Goal: Task Accomplishment & Management: Manage account settings

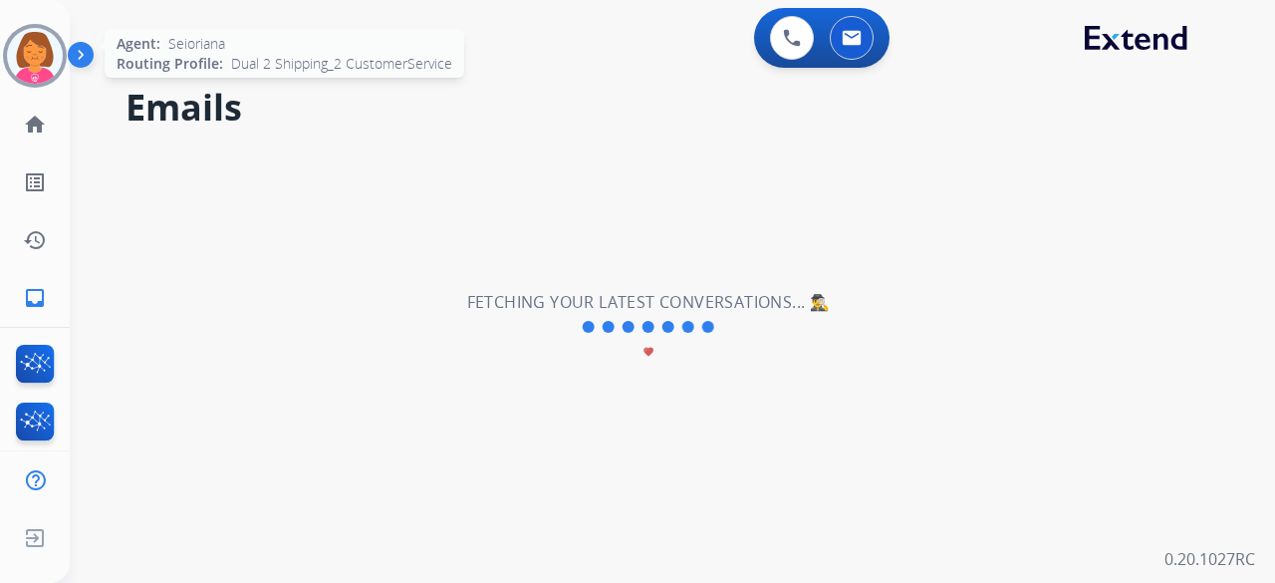
click at [29, 63] on img at bounding box center [35, 56] width 56 height 56
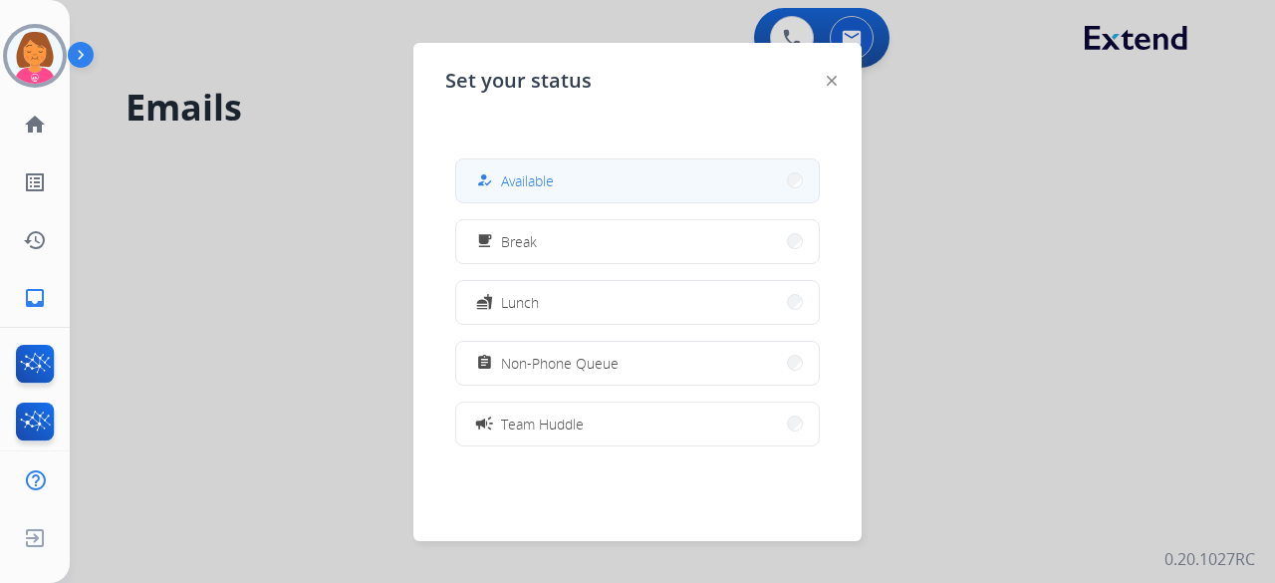
click at [598, 175] on button "how_to_reg Available" at bounding box center [637, 180] width 363 height 43
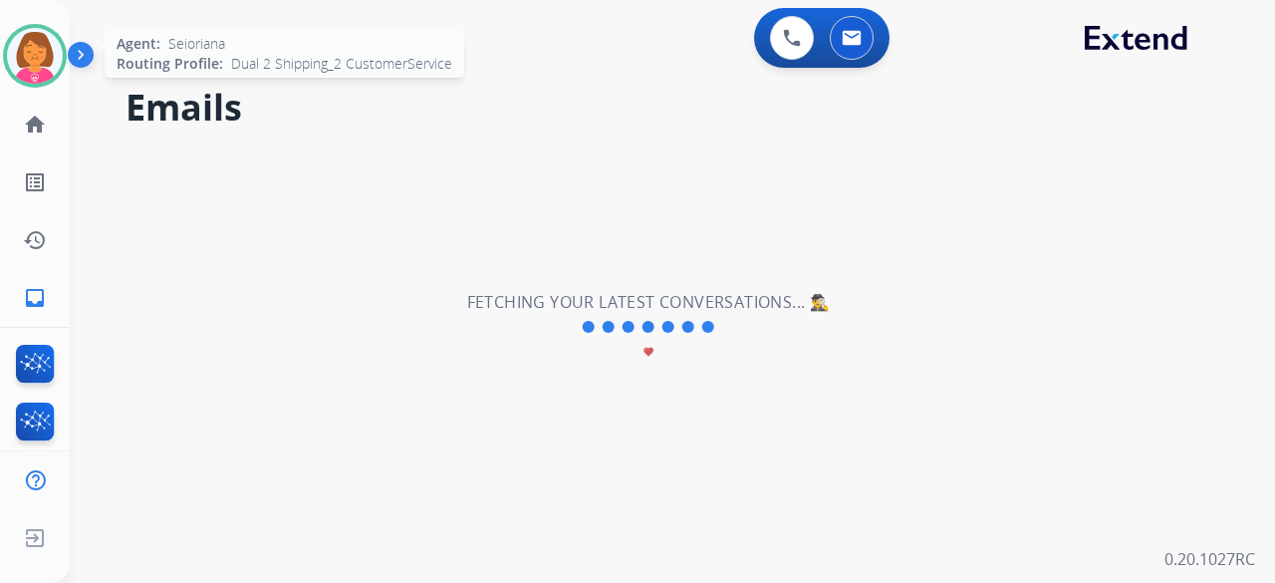
click at [19, 47] on img at bounding box center [35, 56] width 56 height 56
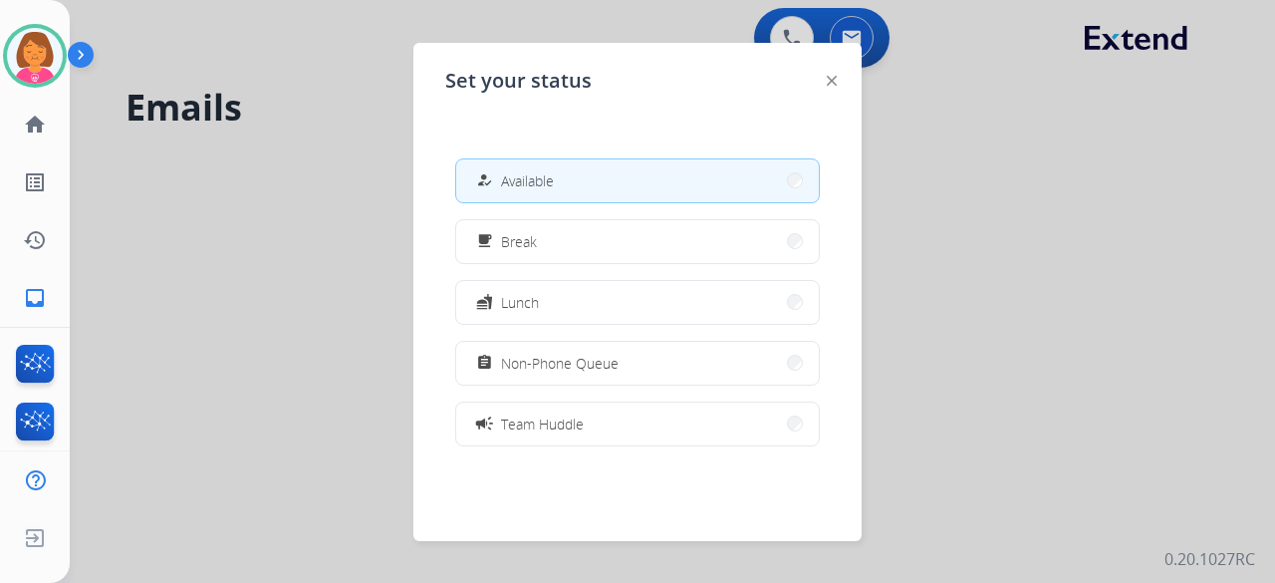
click at [348, 203] on div at bounding box center [637, 291] width 1275 height 583
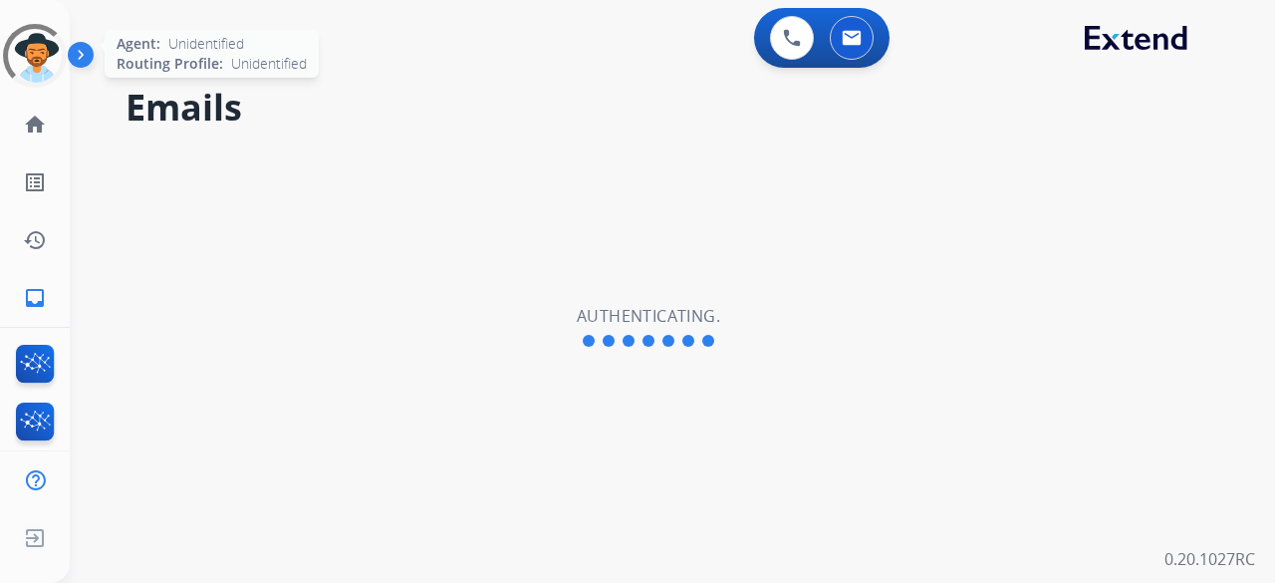
click at [42, 77] on div at bounding box center [35, 56] width 64 height 64
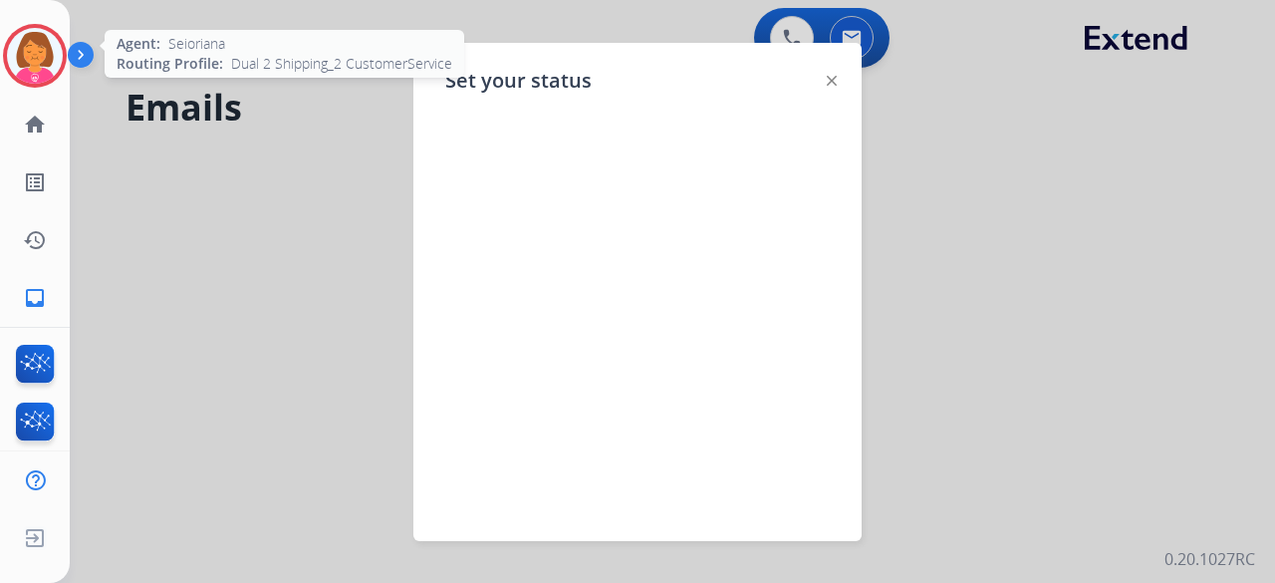
click at [44, 66] on img at bounding box center [35, 56] width 56 height 56
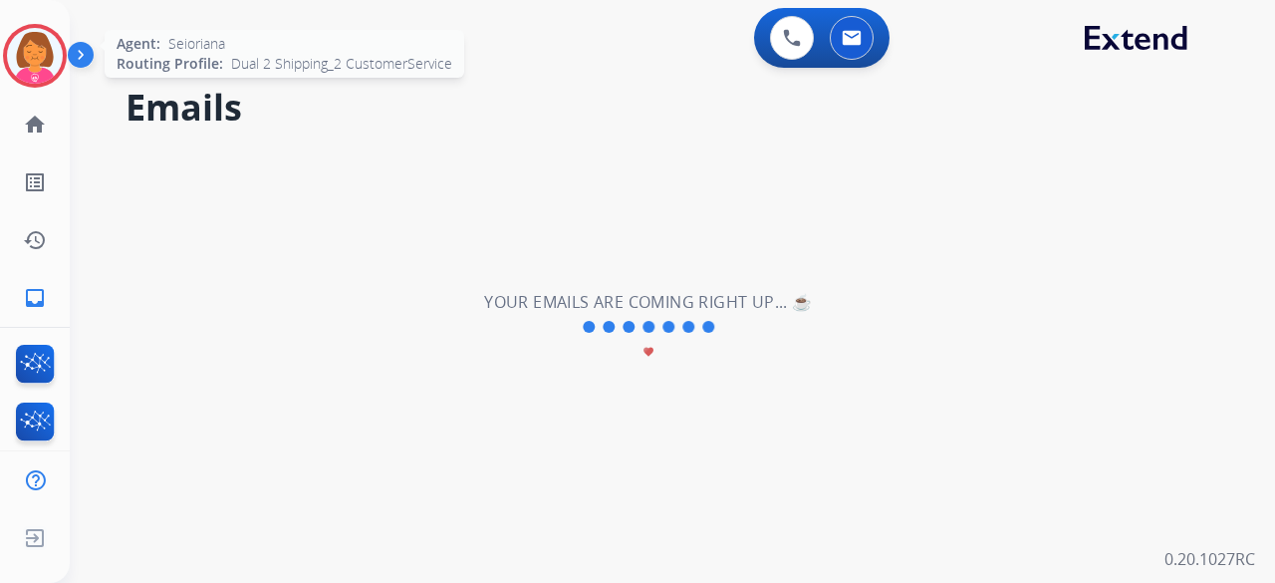
click at [44, 66] on img at bounding box center [35, 56] width 56 height 56
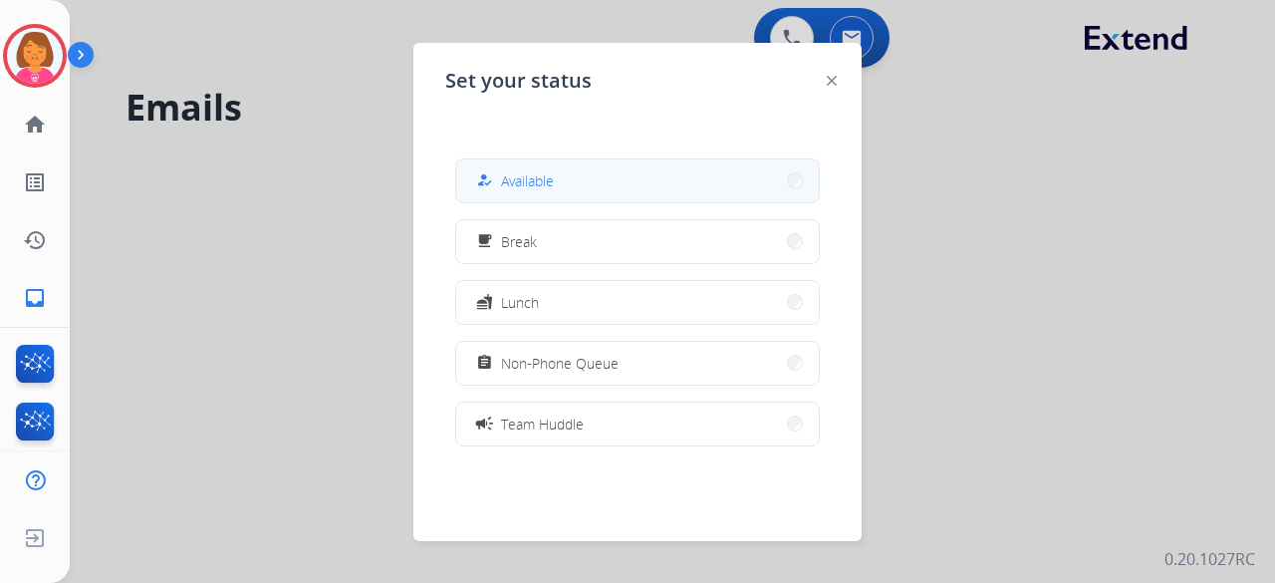
click at [557, 174] on button "how_to_reg Available" at bounding box center [637, 180] width 363 height 43
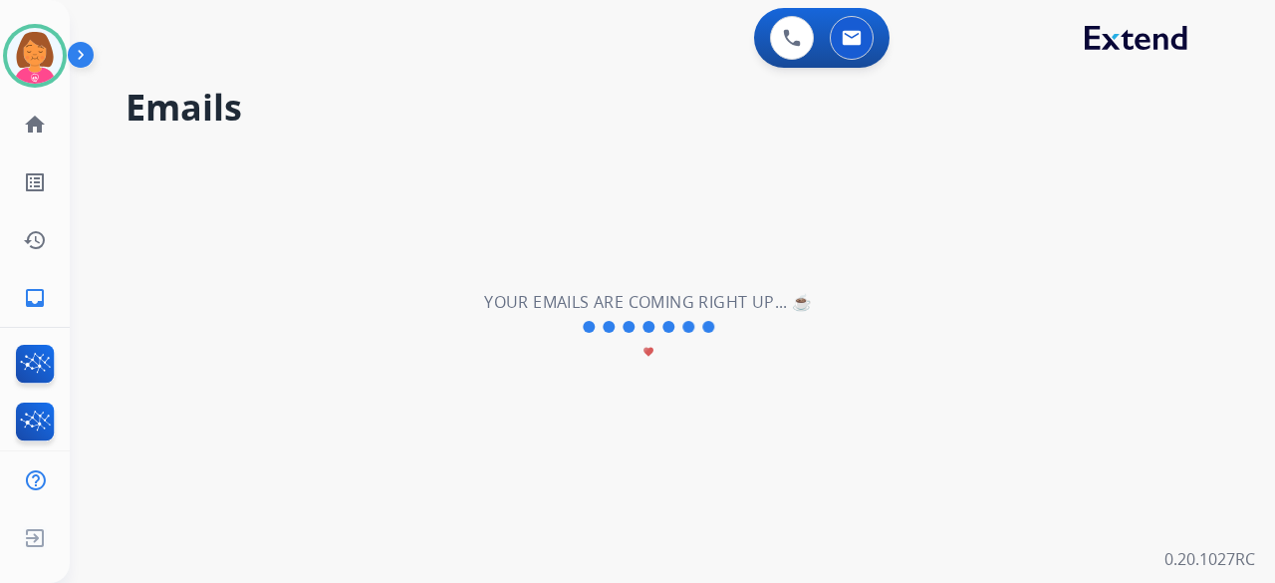
click at [316, 186] on div "**********" at bounding box center [648, 327] width 1157 height 511
